Goal: Task Accomplishment & Management: Manage account settings

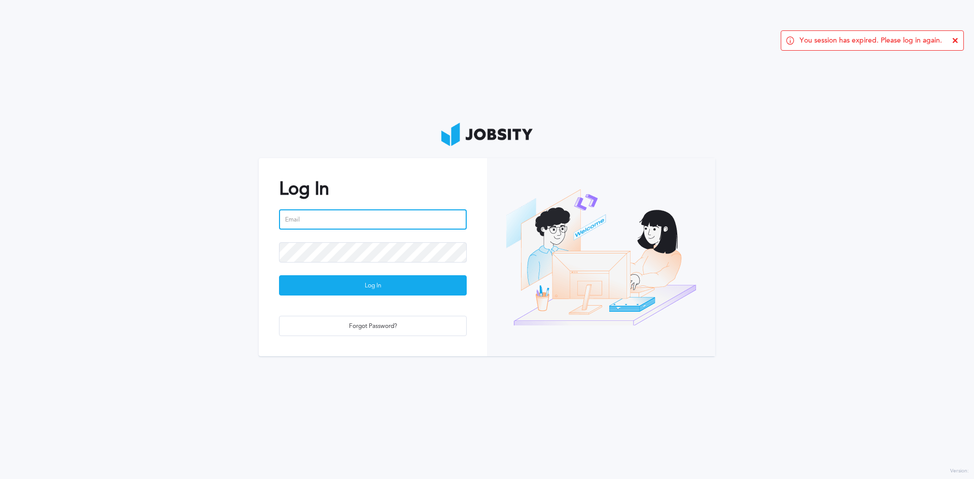
drag, startPoint x: 345, startPoint y: 215, endPoint x: 350, endPoint y: 222, distance: 8.9
click at [345, 215] on input "email" at bounding box center [373, 219] width 188 height 20
click at [370, 225] on input "cassio.genehr" at bounding box center [373, 219] width 188 height 20
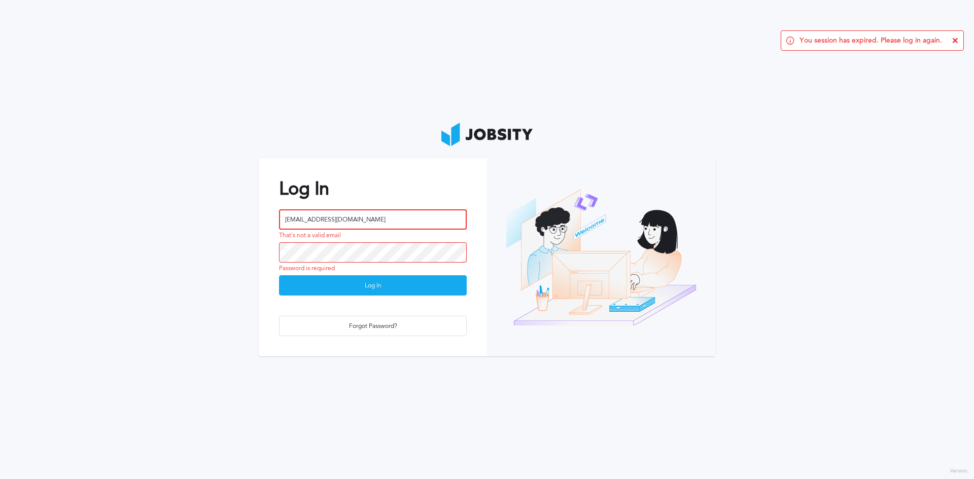
type input "[EMAIL_ADDRESS][DOMAIN_NAME]"
click at [279, 275] on button "Log In" at bounding box center [373, 285] width 188 height 20
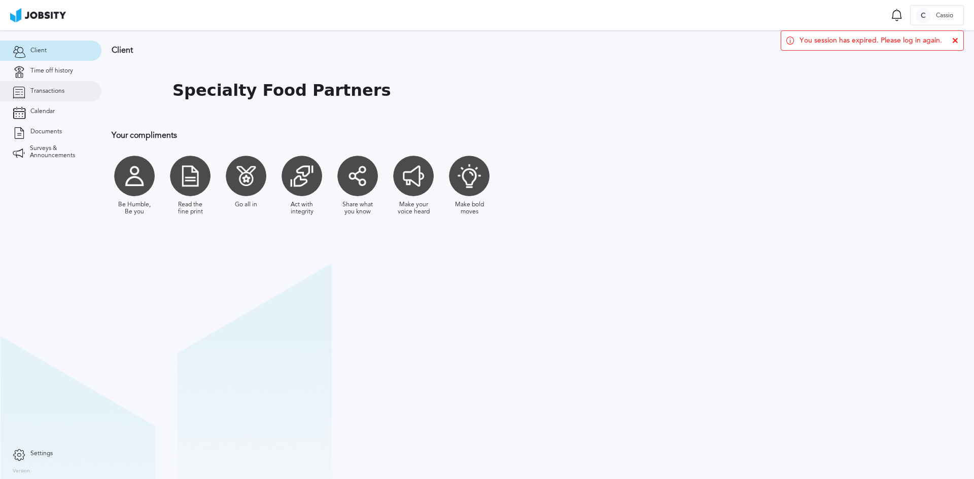
click at [54, 89] on span "Transactions" at bounding box center [47, 91] width 34 height 7
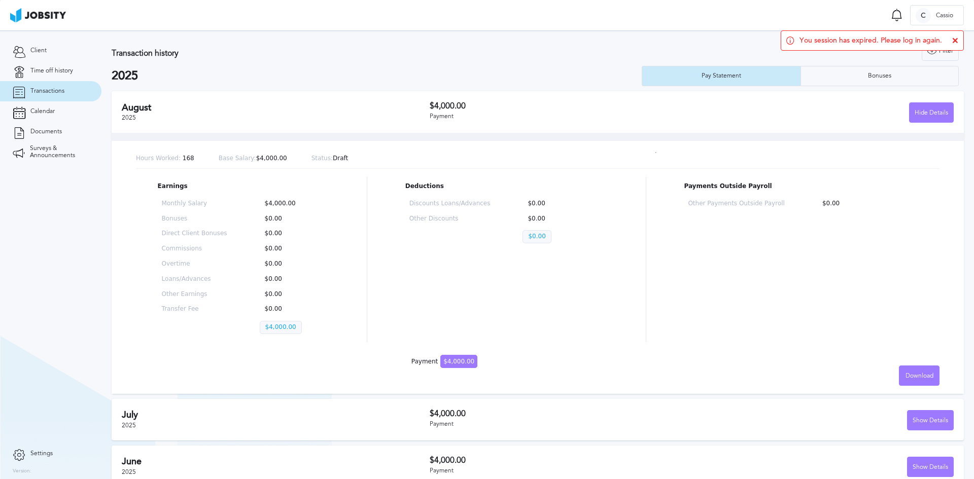
click at [954, 42] on icon at bounding box center [955, 41] width 6 height 6
click at [937, 423] on div "Show Details" at bounding box center [930, 421] width 46 height 20
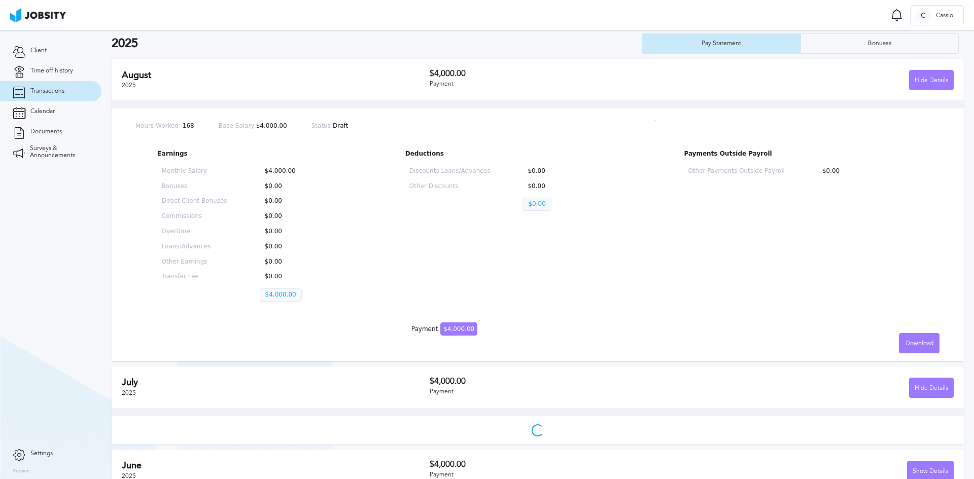
scroll to position [51, 0]
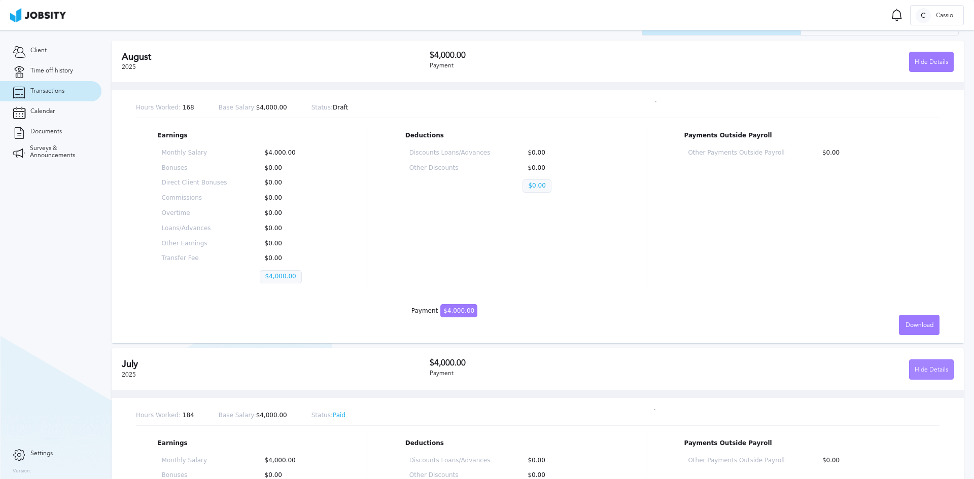
click at [928, 373] on div "Hide Details" at bounding box center [931, 370] width 44 height 20
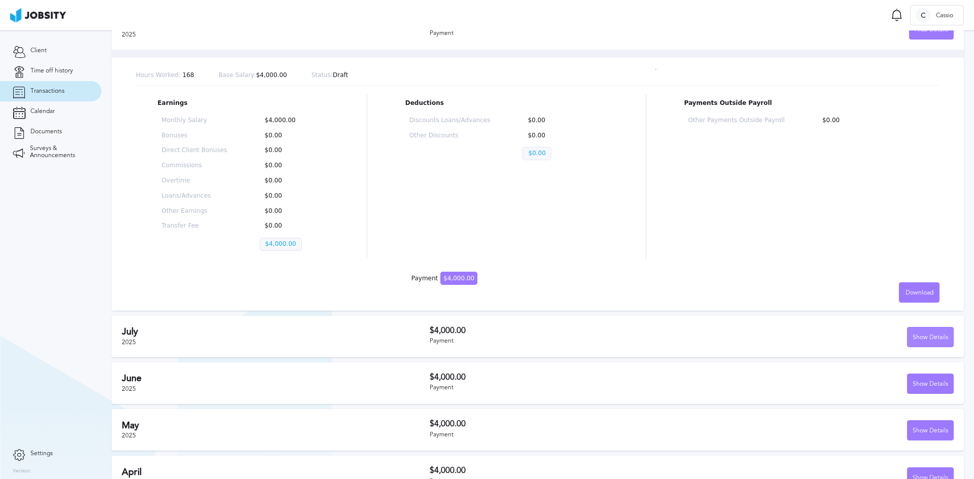
scroll to position [101, 0]
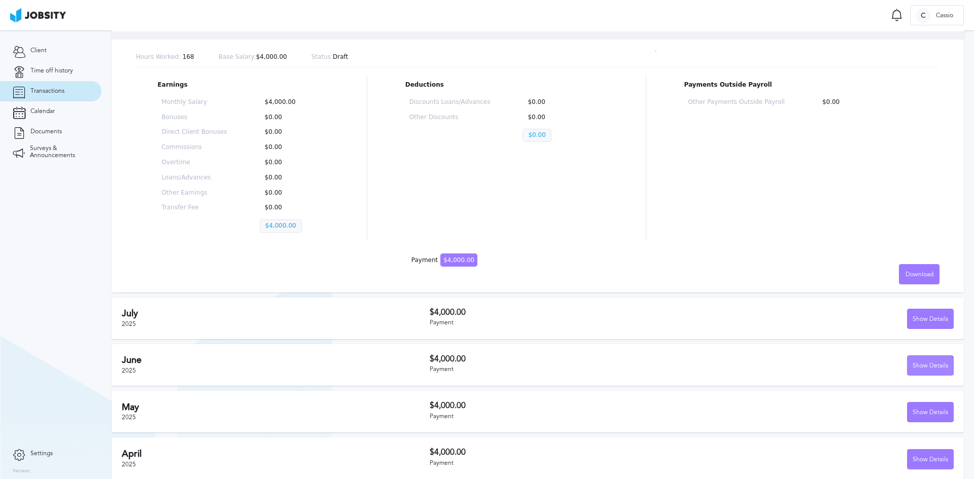
click at [924, 363] on div "Show Details" at bounding box center [930, 366] width 46 height 20
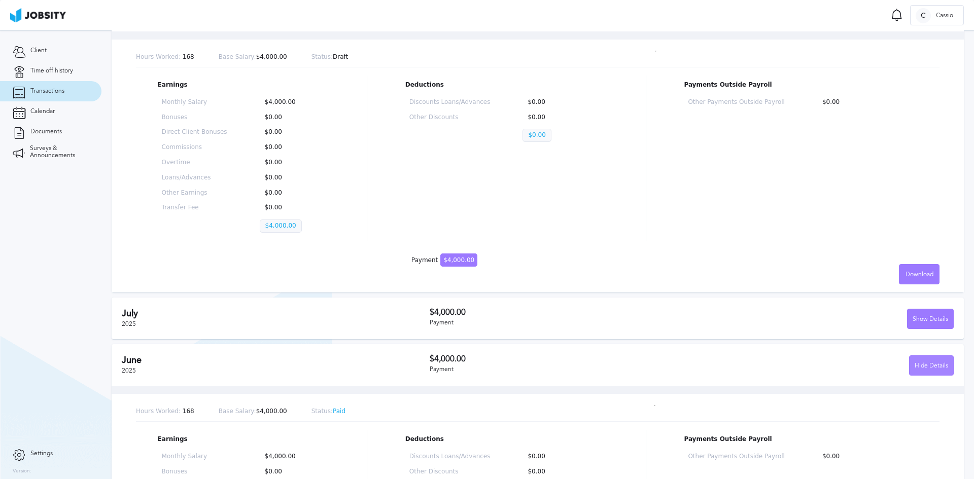
click at [924, 363] on div "Hide Details" at bounding box center [931, 366] width 44 height 20
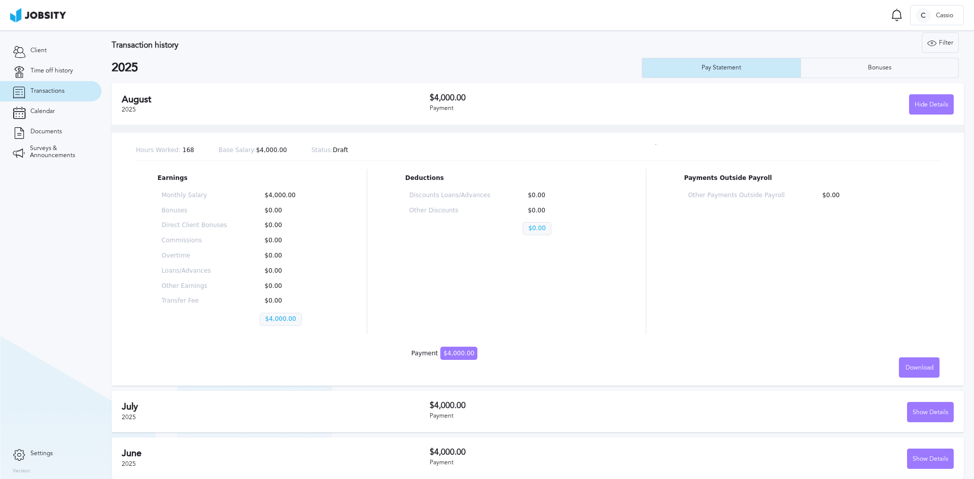
scroll to position [0, 0]
